Goal: Task Accomplishment & Management: Use online tool/utility

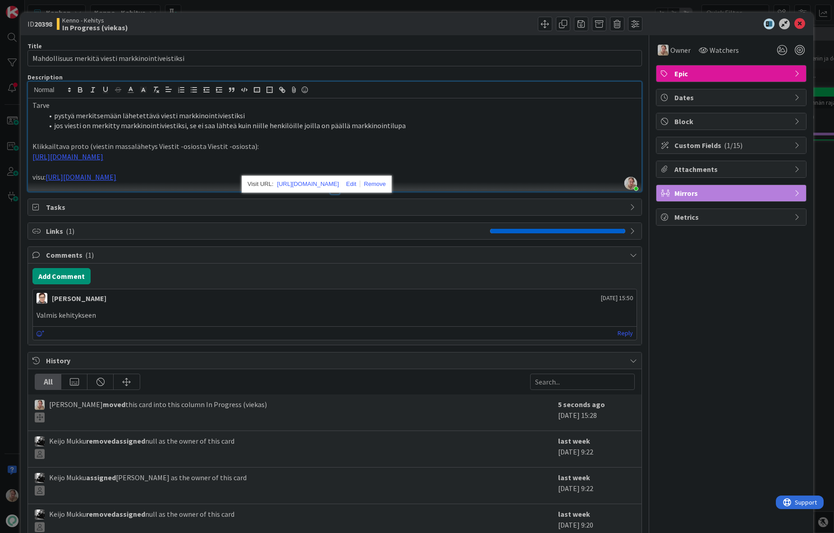
scroll to position [1494, 24]
click at [191, 124] on li "jos viesti on merkitty markkinointiviestiksi, se ei saa lähteä kuin niille henk…" at bounding box center [340, 125] width 594 height 10
click at [451, 182] on p "visu: [URL][DOMAIN_NAME]" at bounding box center [334, 177] width 605 height 10
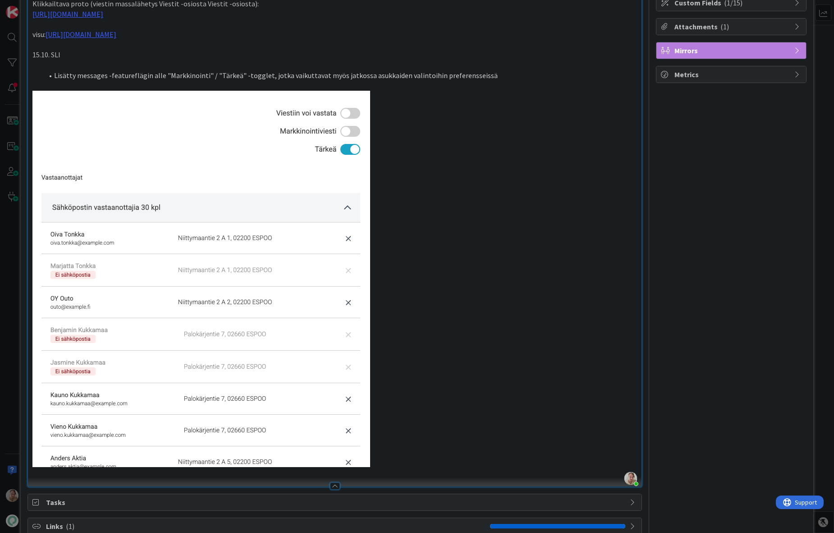
scroll to position [143, 0]
drag, startPoint x: 487, startPoint y: 88, endPoint x: 511, endPoint y: 86, distance: 24.9
click at [487, 80] on li "Lisätty messages -featureflägin alle "Markkinointi" / "Tärkeä" -togglet, jotka …" at bounding box center [340, 75] width 594 height 10
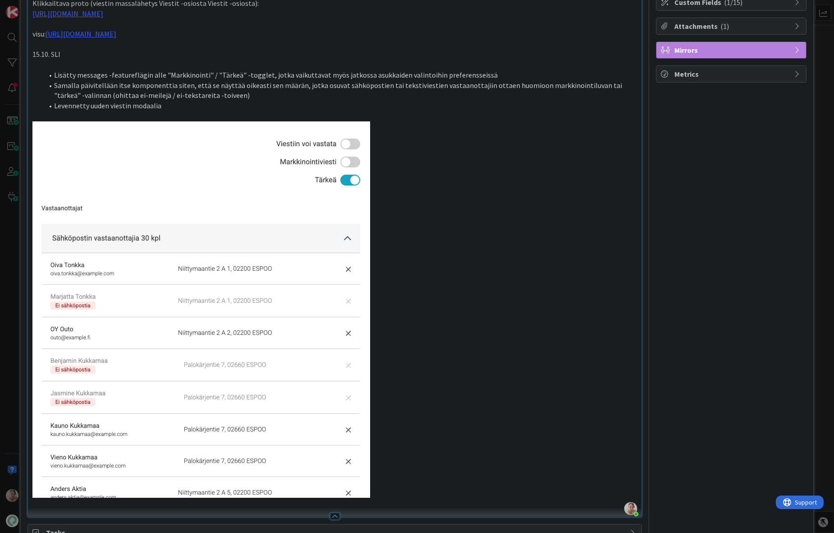
click at [556, 110] on li "Levennetty uuden viestin modaalia" at bounding box center [340, 106] width 594 height 10
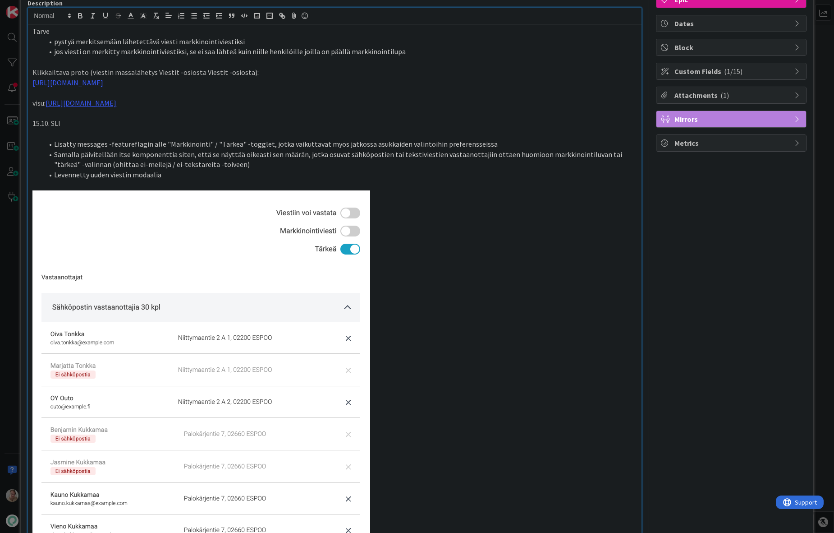
scroll to position [0, 0]
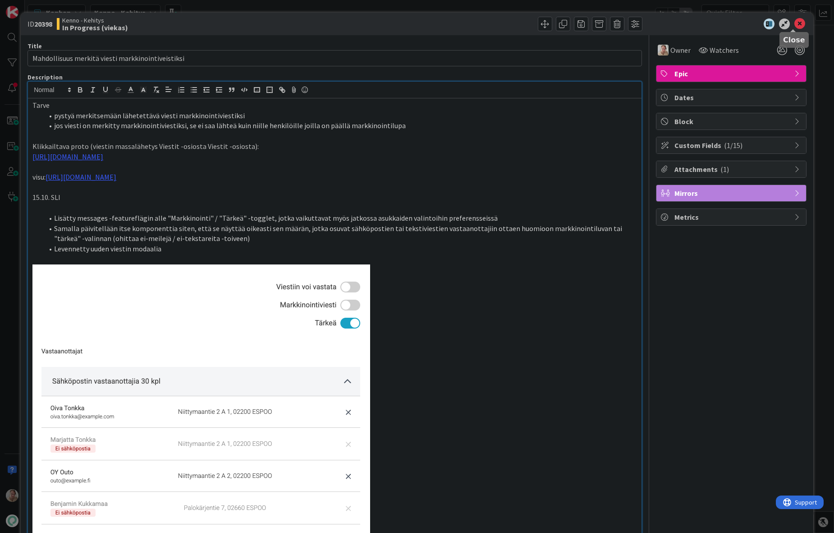
click at [795, 25] on icon at bounding box center [800, 23] width 11 height 11
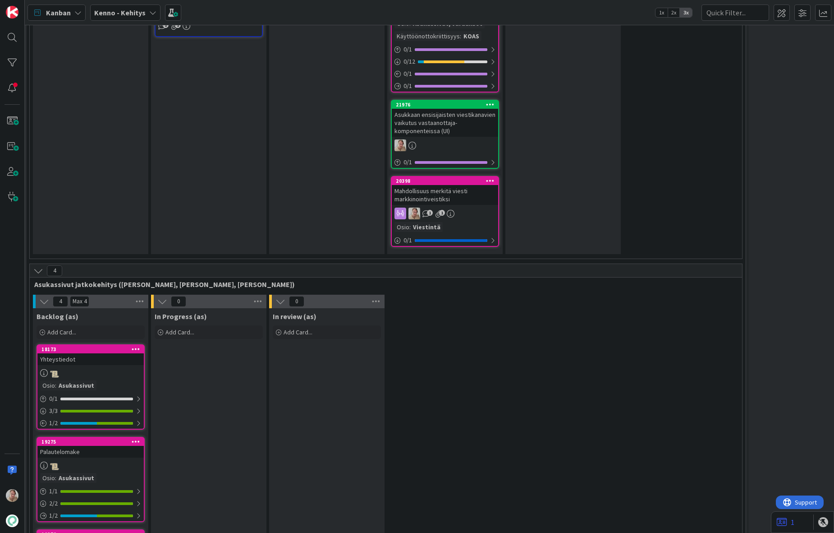
click at [445, 123] on div "Asukkaan ensisijaisten viestikanavien vaikutus vastaanottaja-komponenteissa (UI)" at bounding box center [445, 123] width 106 height 28
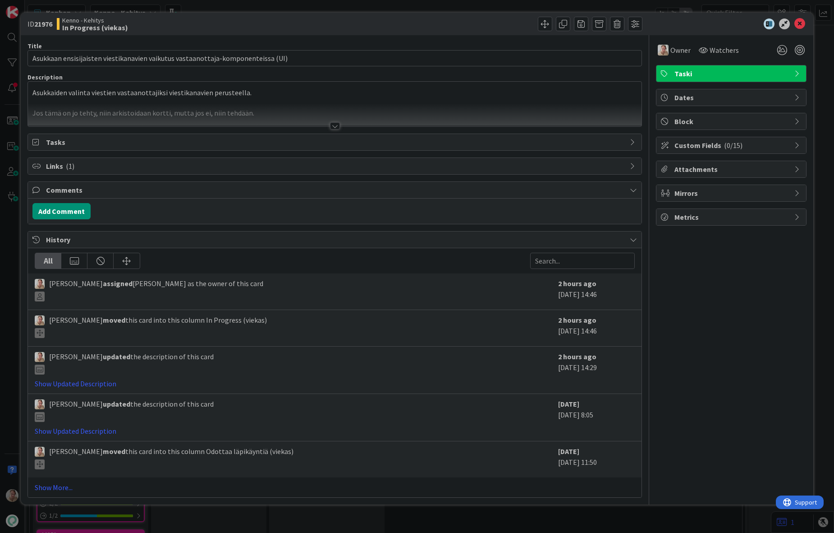
click at [301, 109] on div at bounding box center [335, 114] width 614 height 23
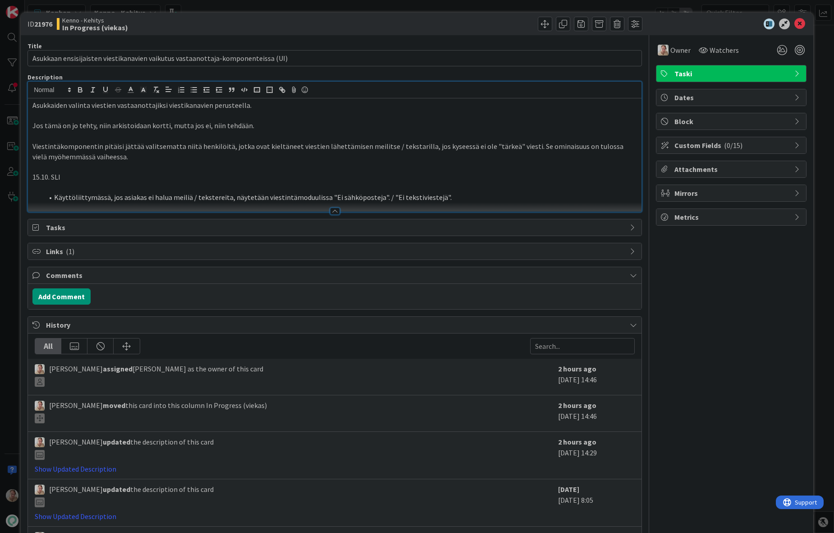
click at [471, 195] on li "Käyttöliittymässä, jos asiakas ei halua meiliä / tekstereita, näytetään viestin…" at bounding box center [340, 197] width 594 height 10
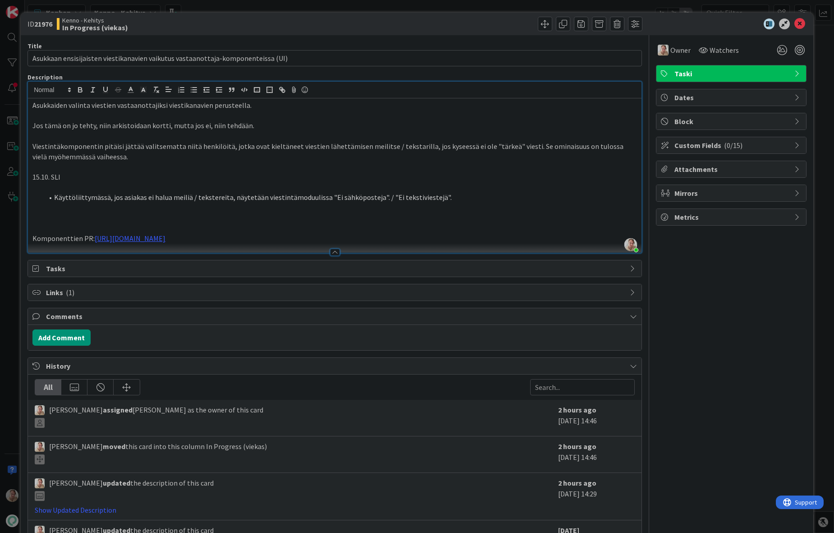
click at [453, 194] on li "Käyttöliittymässä, jos asiakas ei halua meiliä / tekstereita, näytetään viestin…" at bounding box center [340, 197] width 594 height 10
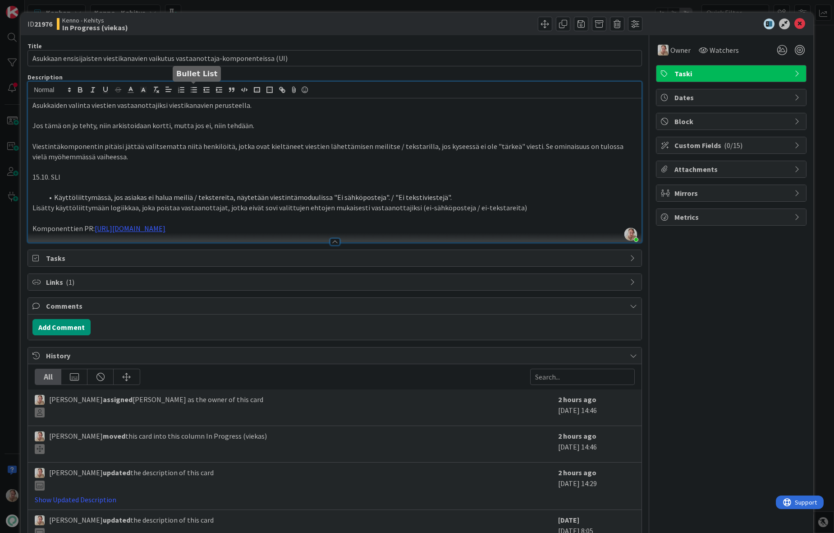
click at [194, 91] on icon "button" at bounding box center [194, 90] width 8 height 8
click at [797, 24] on icon at bounding box center [800, 23] width 11 height 11
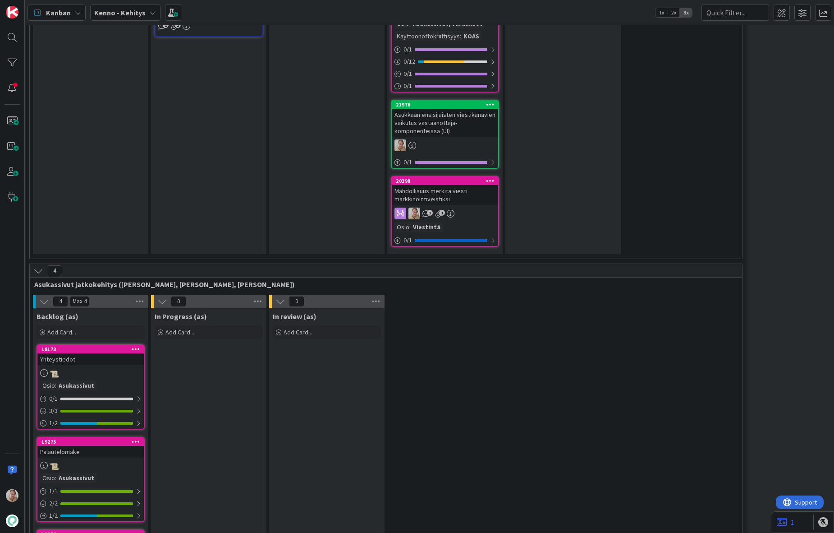
click at [442, 193] on div "Mahdollisuus merkitä viesti markkinointiveistiksi" at bounding box center [445, 195] width 106 height 20
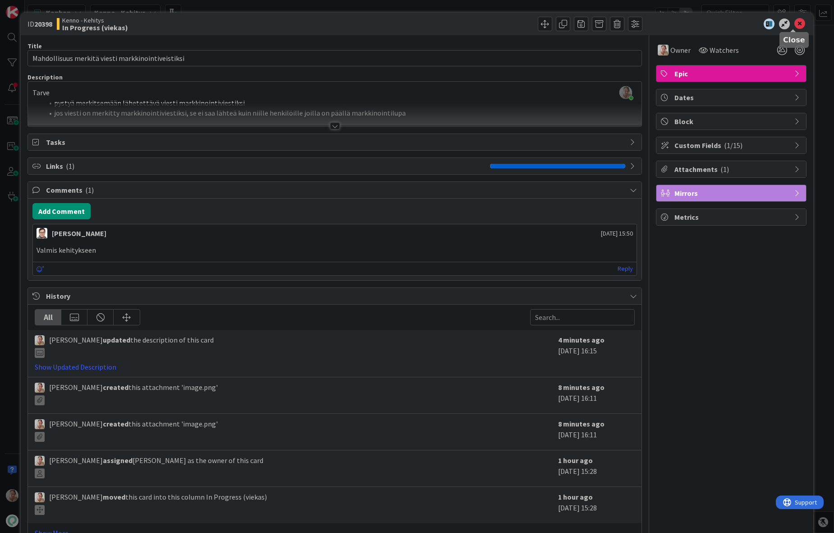
click at [795, 23] on icon at bounding box center [800, 23] width 11 height 11
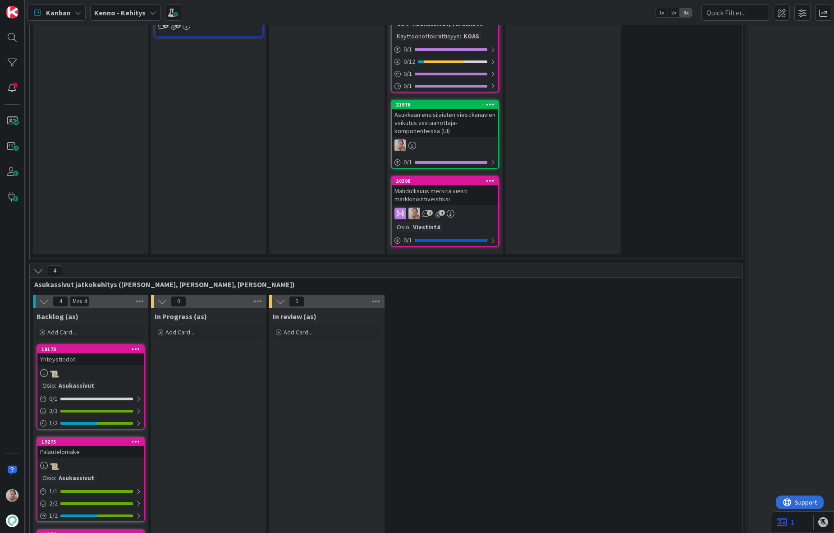
click at [452, 120] on div "Asukkaan ensisijaisten viestikanavien vaikutus vastaanottaja-komponenteissa (UI)" at bounding box center [445, 123] width 106 height 28
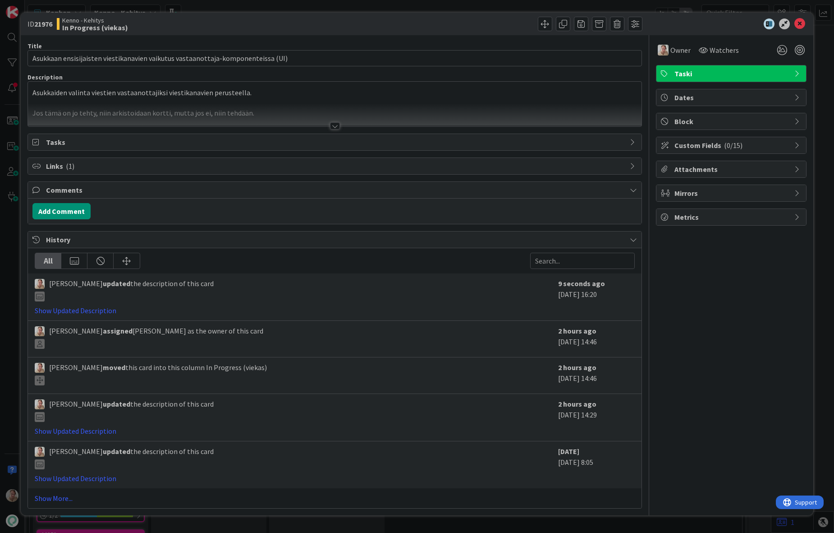
click at [272, 117] on div at bounding box center [335, 114] width 614 height 23
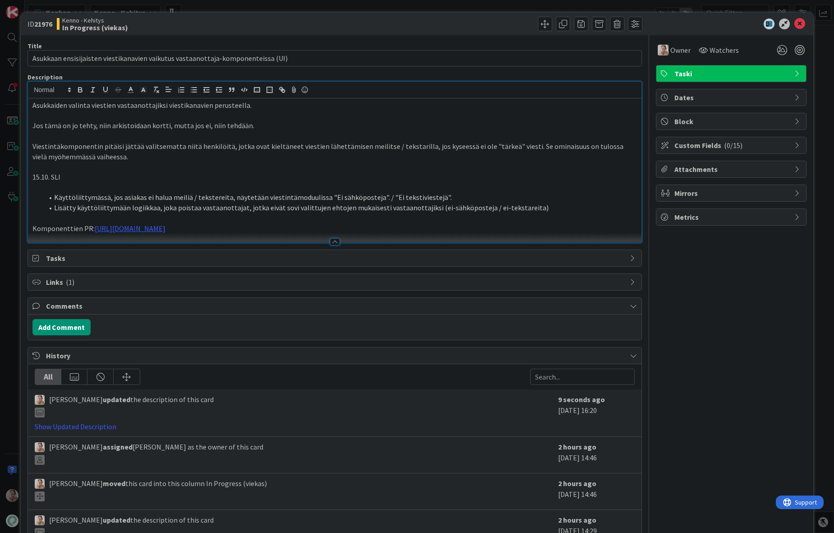
click at [536, 211] on li "Lisätty käyttöliittymään logiikkaa, joka poistaa vastaanottajat, jotka eivät so…" at bounding box center [340, 208] width 594 height 10
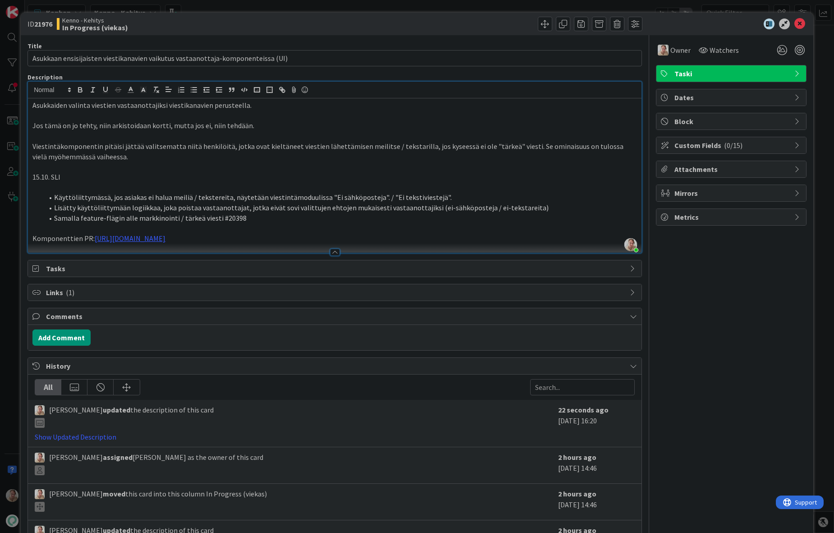
click at [58, 293] on span "Links ( 1 )" at bounding box center [336, 292] width 580 height 11
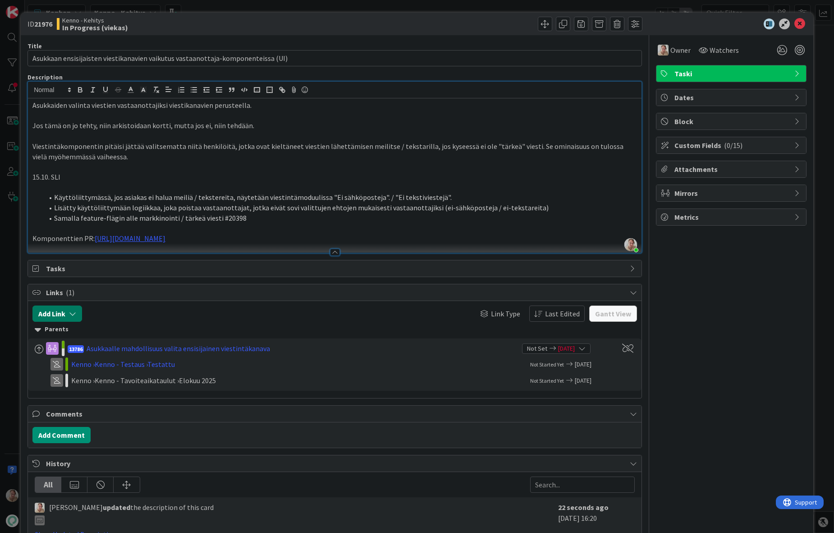
click at [63, 315] on button "Add Link" at bounding box center [57, 313] width 50 height 16
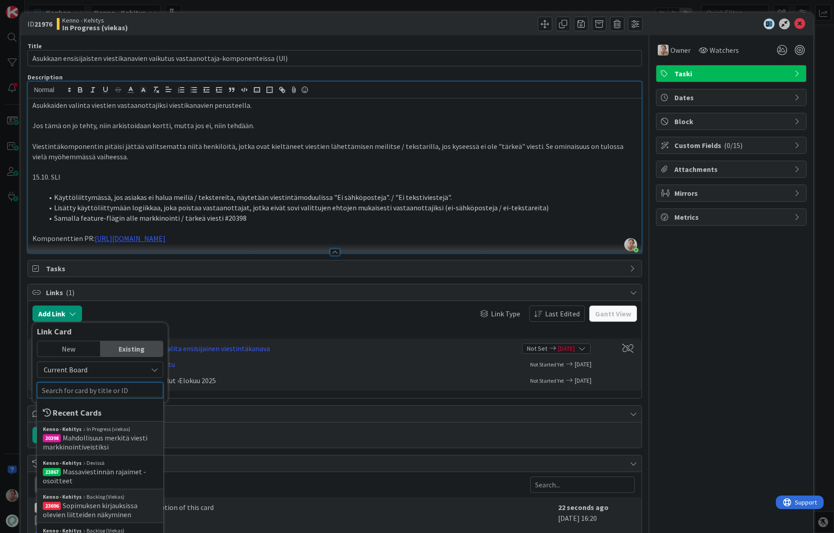
click at [78, 384] on input "text" at bounding box center [100, 390] width 126 height 16
paste input "20398"
type input "20398"
click at [98, 447] on span "Mahdollisuus merkitä viesti markkinointiveistiksi" at bounding box center [95, 442] width 105 height 18
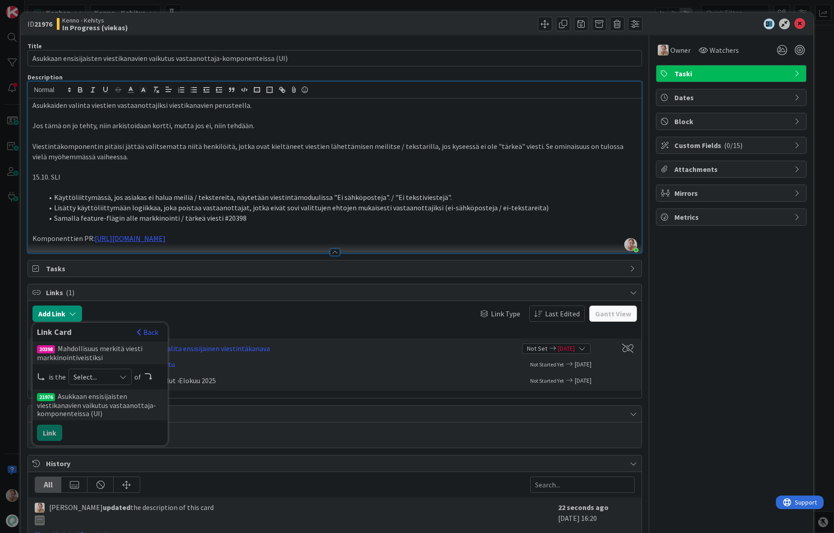
click at [98, 375] on span "Select..." at bounding box center [93, 376] width 38 height 13
click at [103, 396] on span "parent" at bounding box center [148, 398] width 102 height 14
click at [56, 432] on button "Link" at bounding box center [49, 432] width 25 height 16
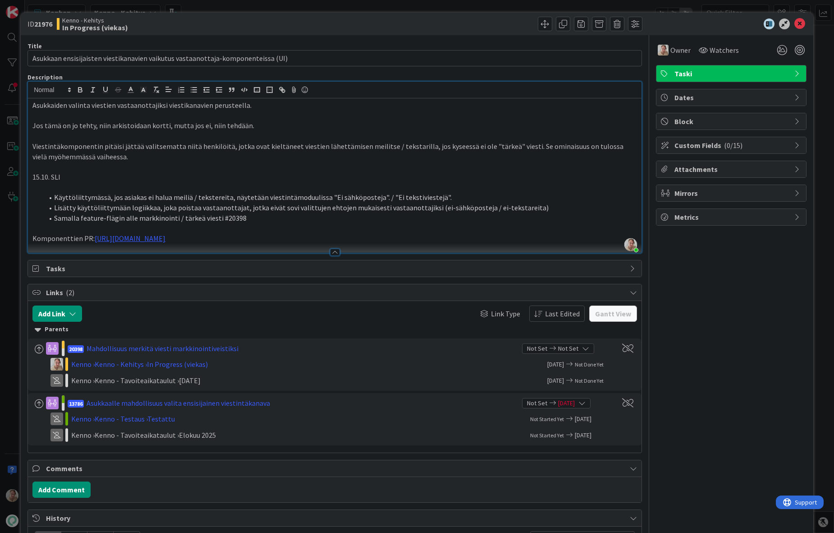
click at [274, 240] on p "Komponenttien PR: [URL][DOMAIN_NAME]" at bounding box center [334, 238] width 605 height 10
click at [283, 218] on li "Samalla feature-flägin alle markkinointi / tärkeä viesti #20398" at bounding box center [340, 218] width 594 height 10
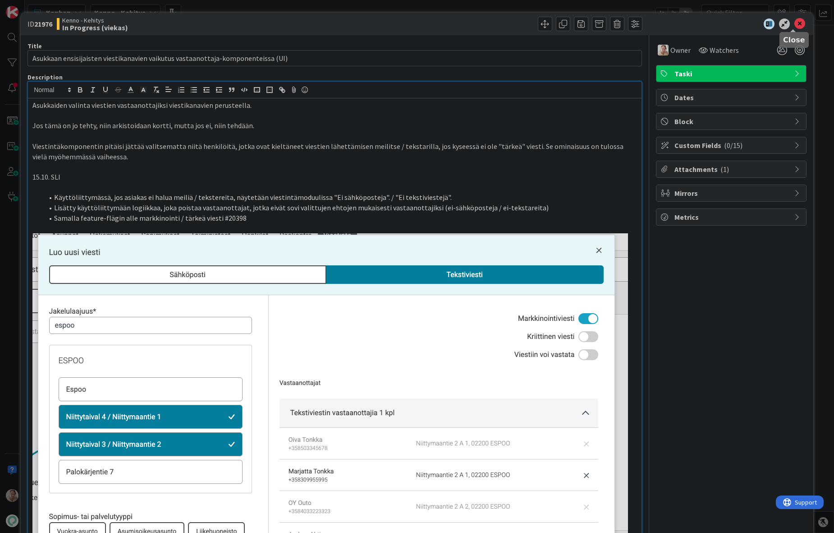
click at [796, 25] on icon at bounding box center [800, 23] width 11 height 11
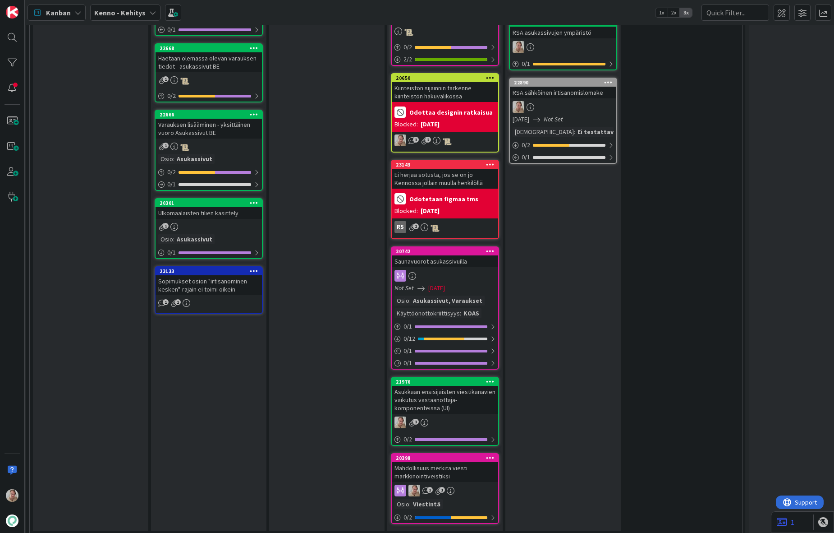
scroll to position [1504, 24]
